Goal: Obtain resource: Download file/media

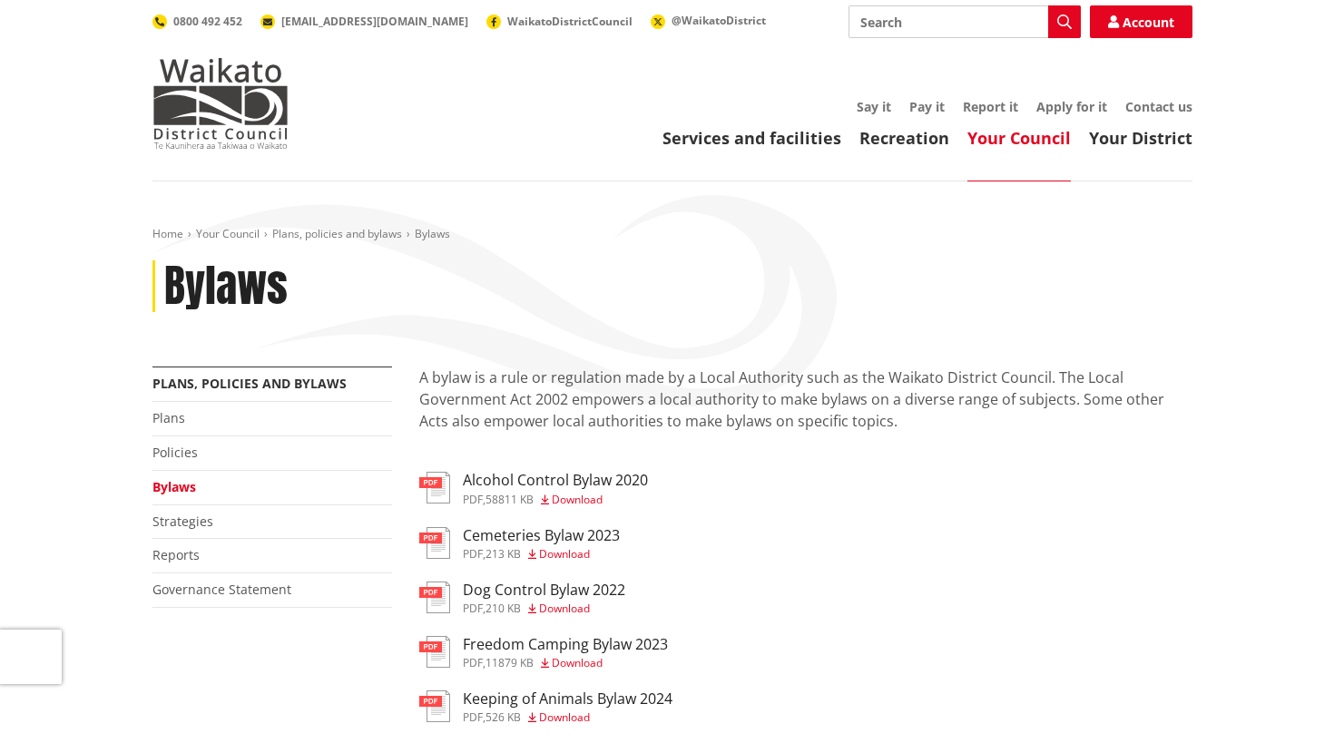
click at [545, 480] on h3 "Alcohol Control Bylaw 2020" at bounding box center [555, 480] width 185 height 17
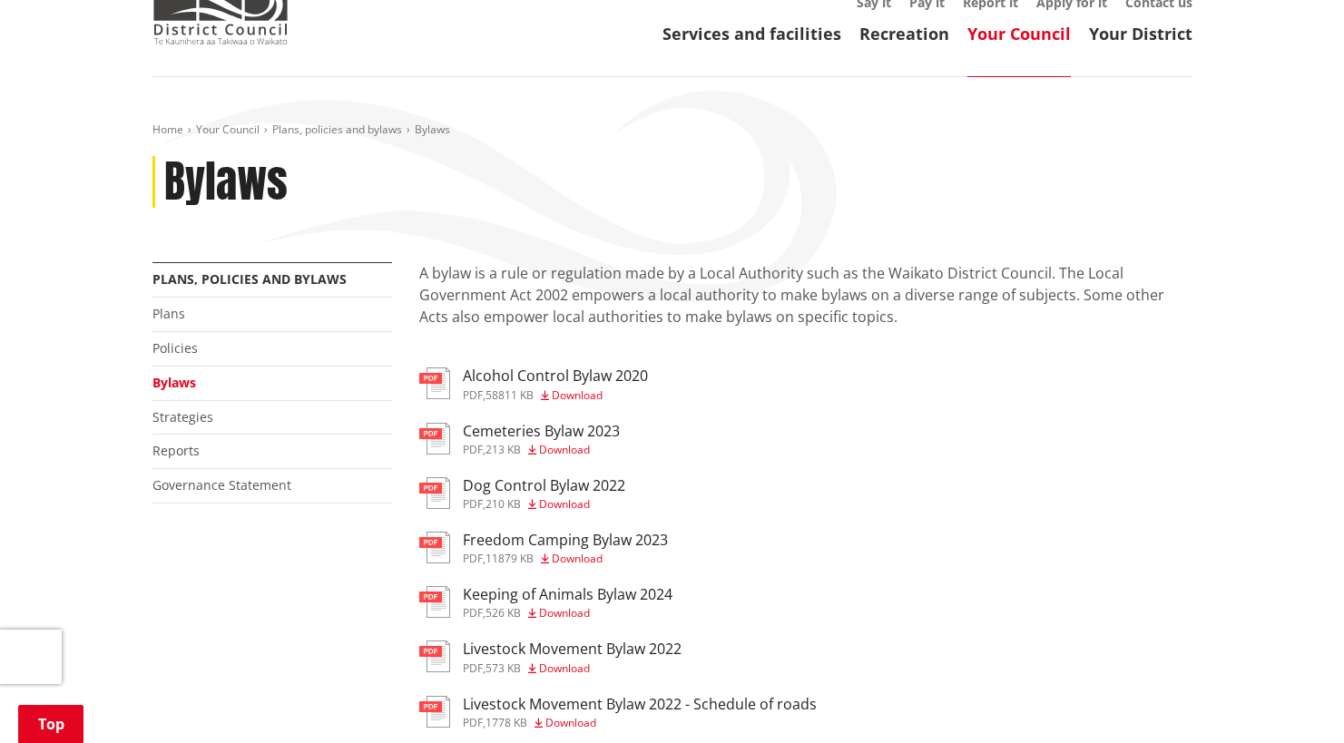
scroll to position [91, 0]
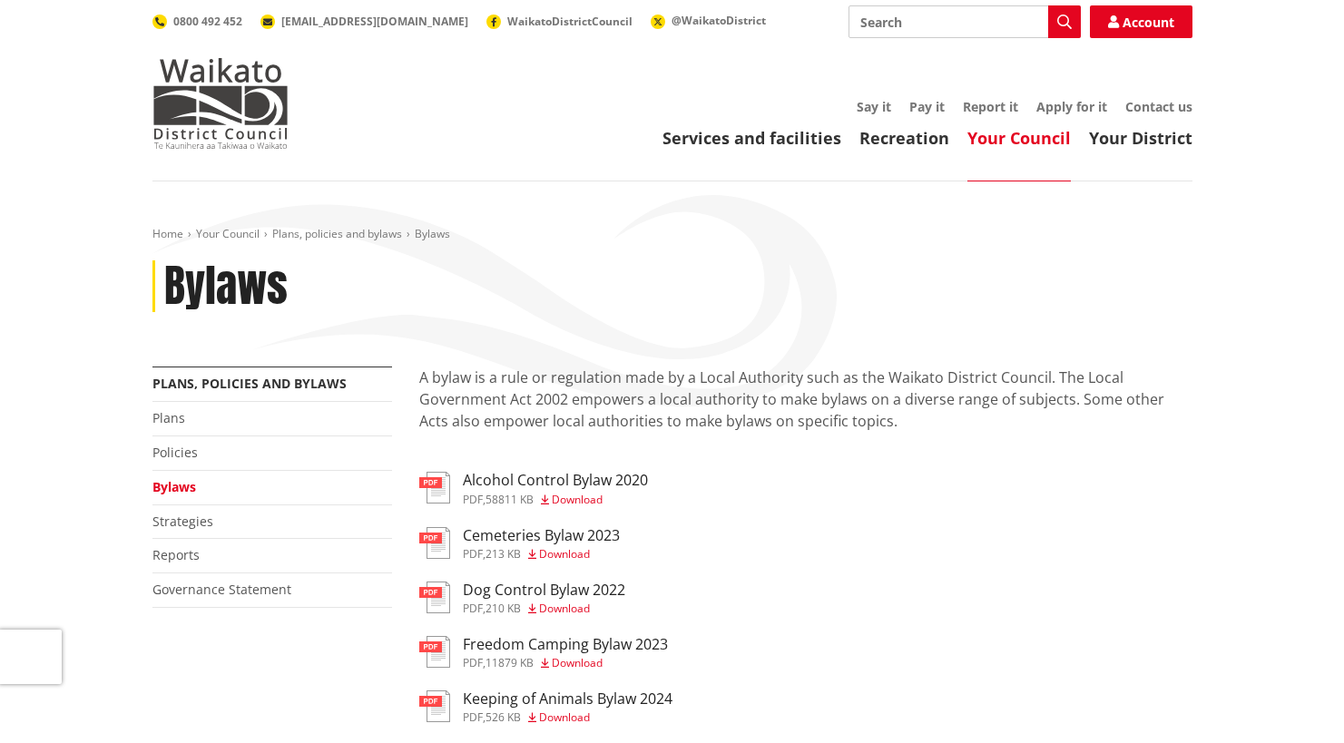
click at [573, 499] on span "Download" at bounding box center [577, 499] width 51 height 15
